Goal: Information Seeking & Learning: Learn about a topic

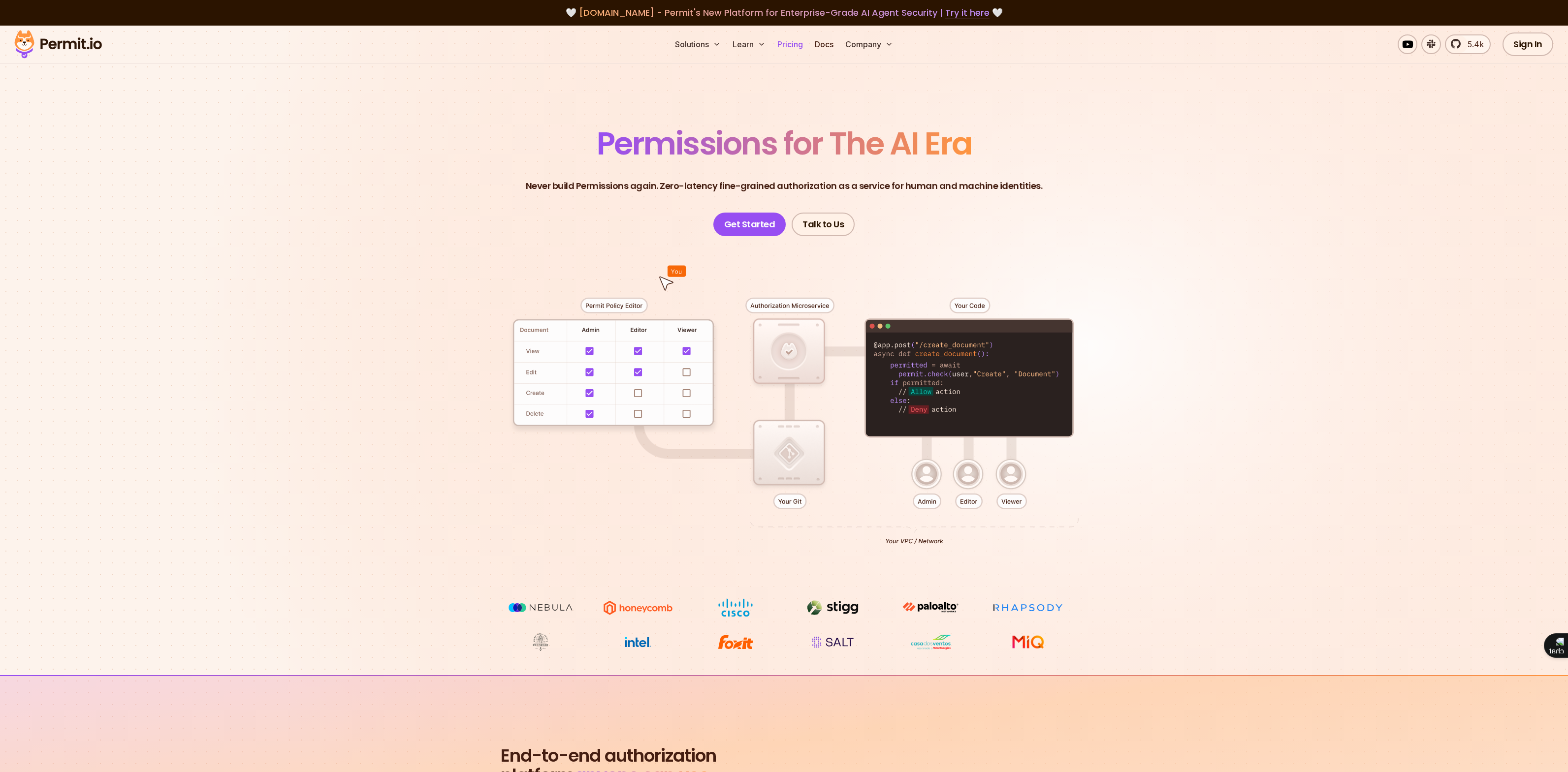
click at [794, 44] on link "Pricing" at bounding box center [790, 44] width 33 height 19
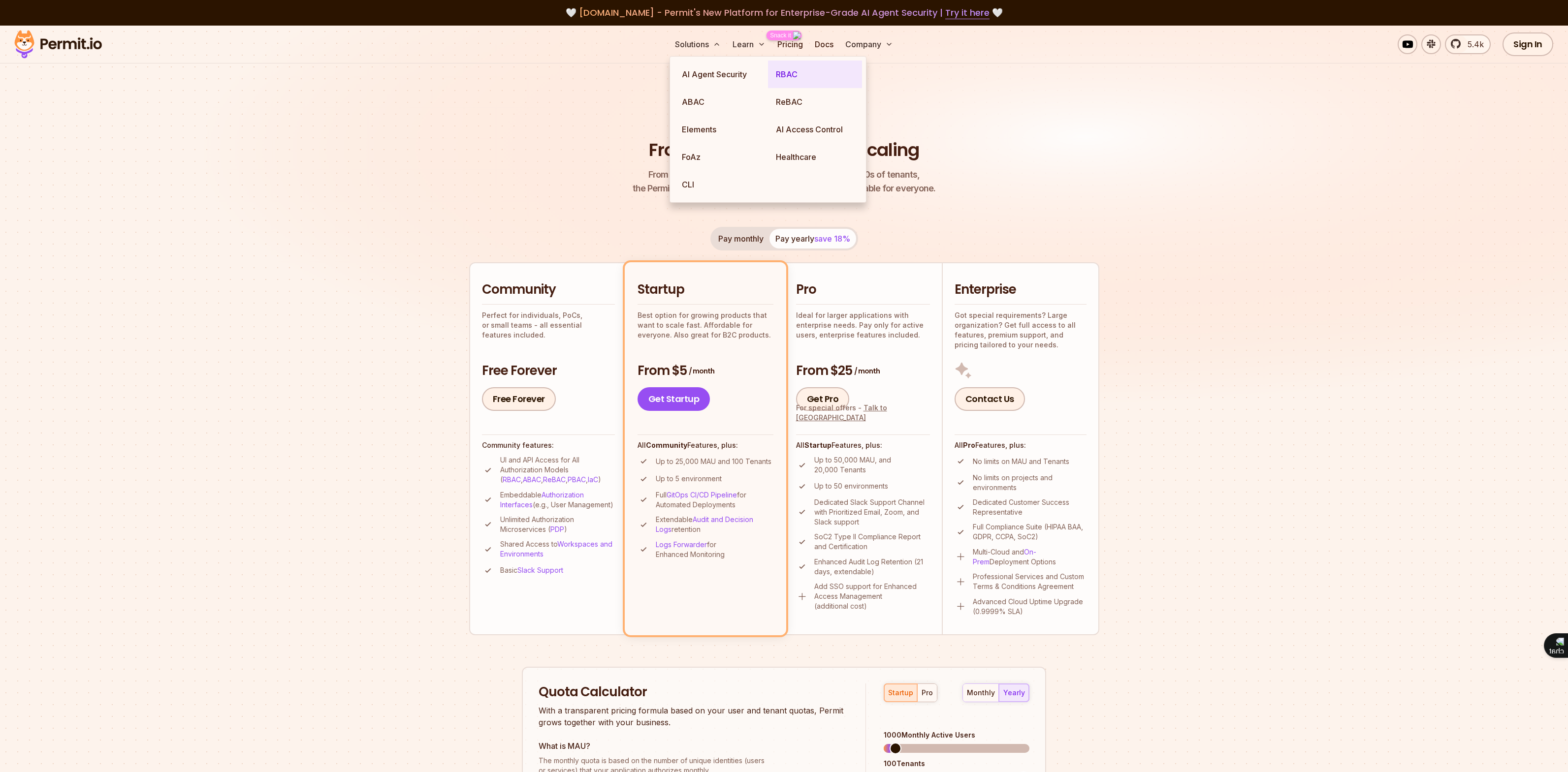
click at [787, 79] on link "RBAC" at bounding box center [815, 74] width 94 height 27
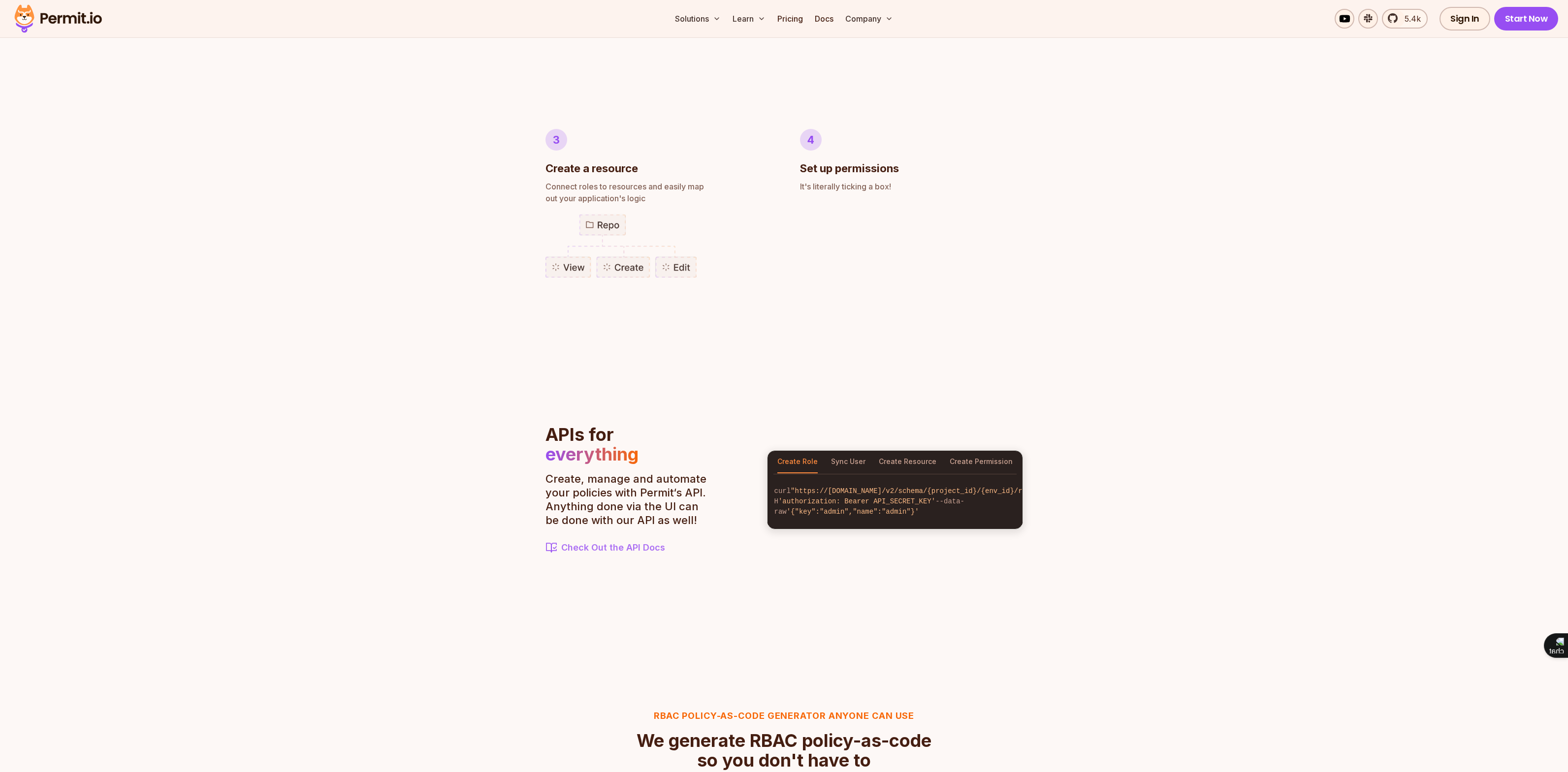
scroll to position [1053, 0]
